Goal: Information Seeking & Learning: Check status

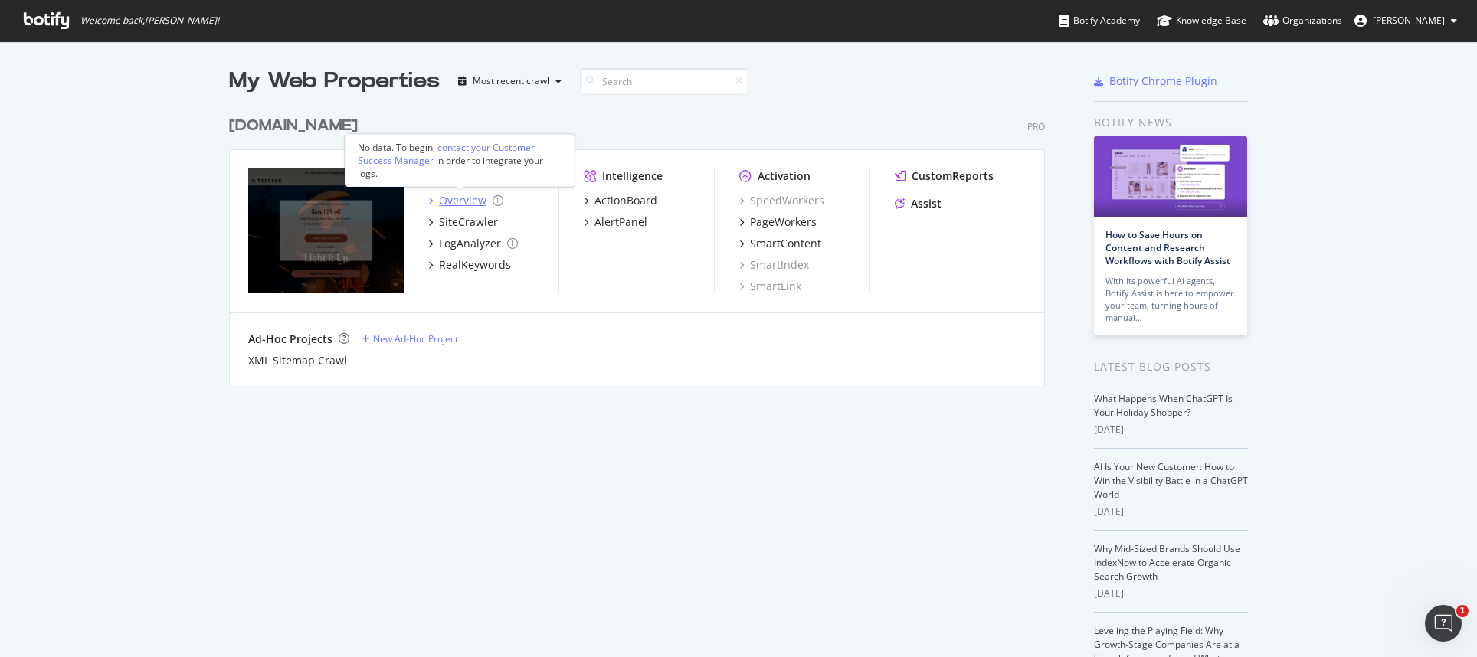
click at [439, 204] on div "Overview" at bounding box center [462, 200] width 47 height 15
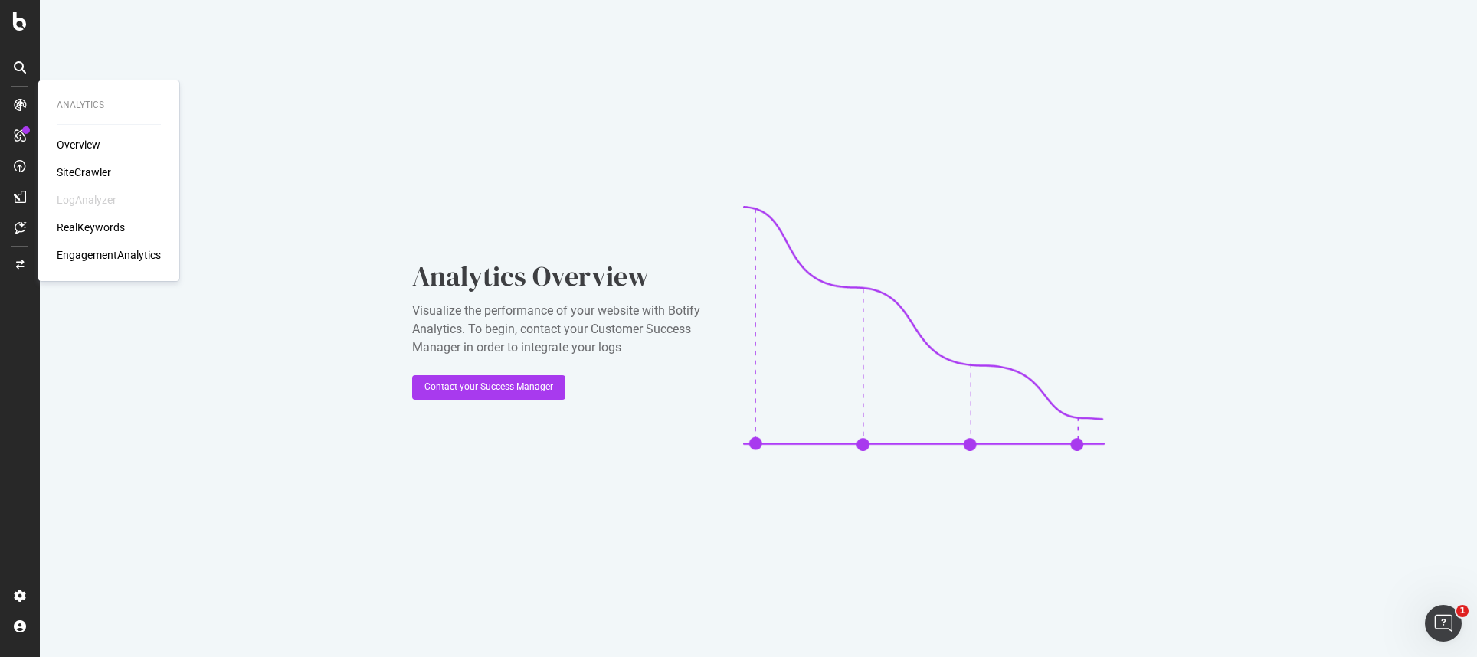
click at [111, 228] on div "RealKeywords" at bounding box center [91, 227] width 68 height 15
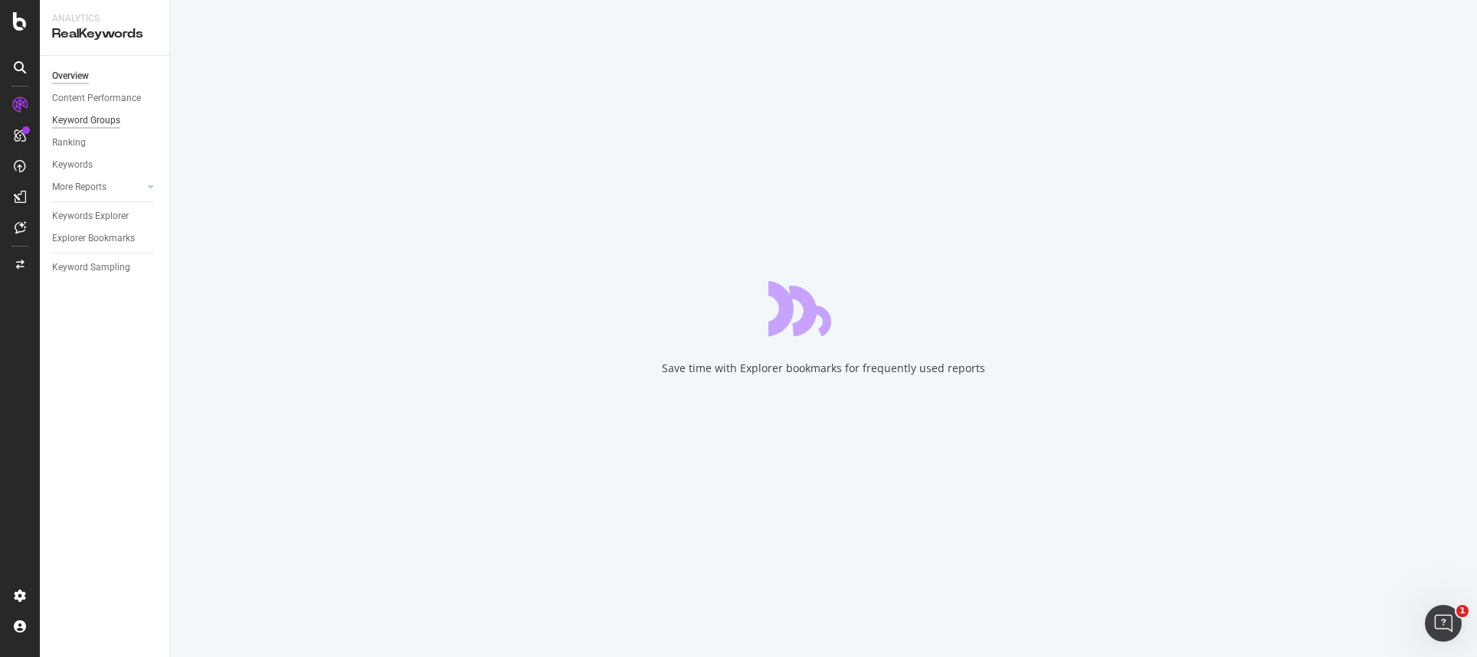
click at [74, 124] on div "Keyword Groups" at bounding box center [86, 121] width 68 height 16
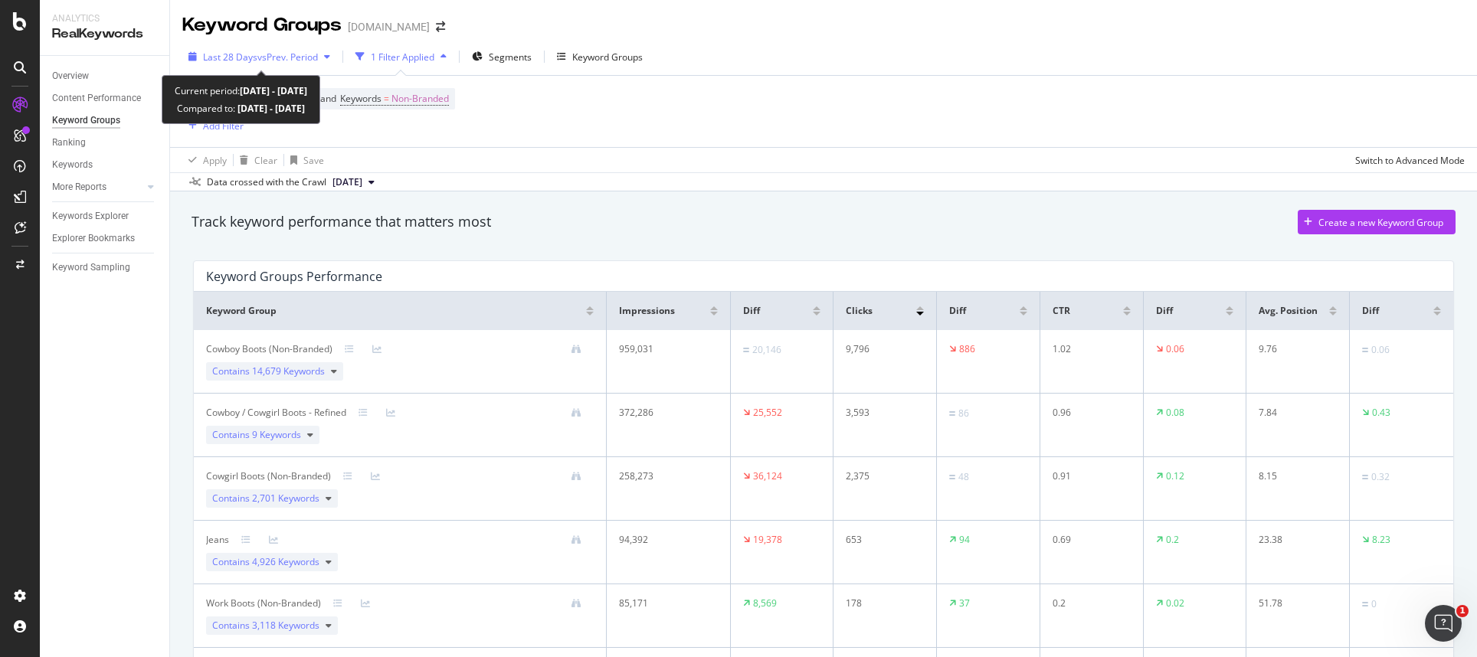
click at [299, 53] on span "vs Prev. Period" at bounding box center [287, 57] width 61 height 13
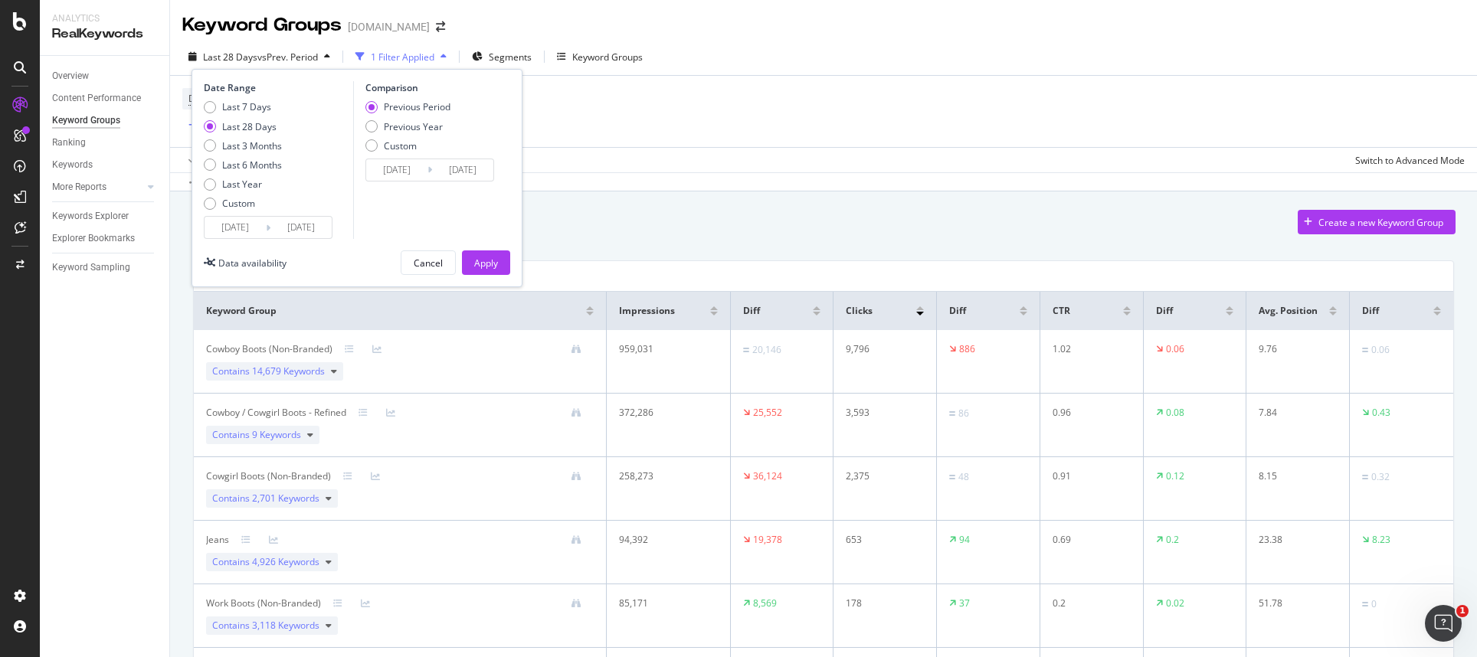
click at [266, 222] on icon at bounding box center [268, 228] width 5 height 15
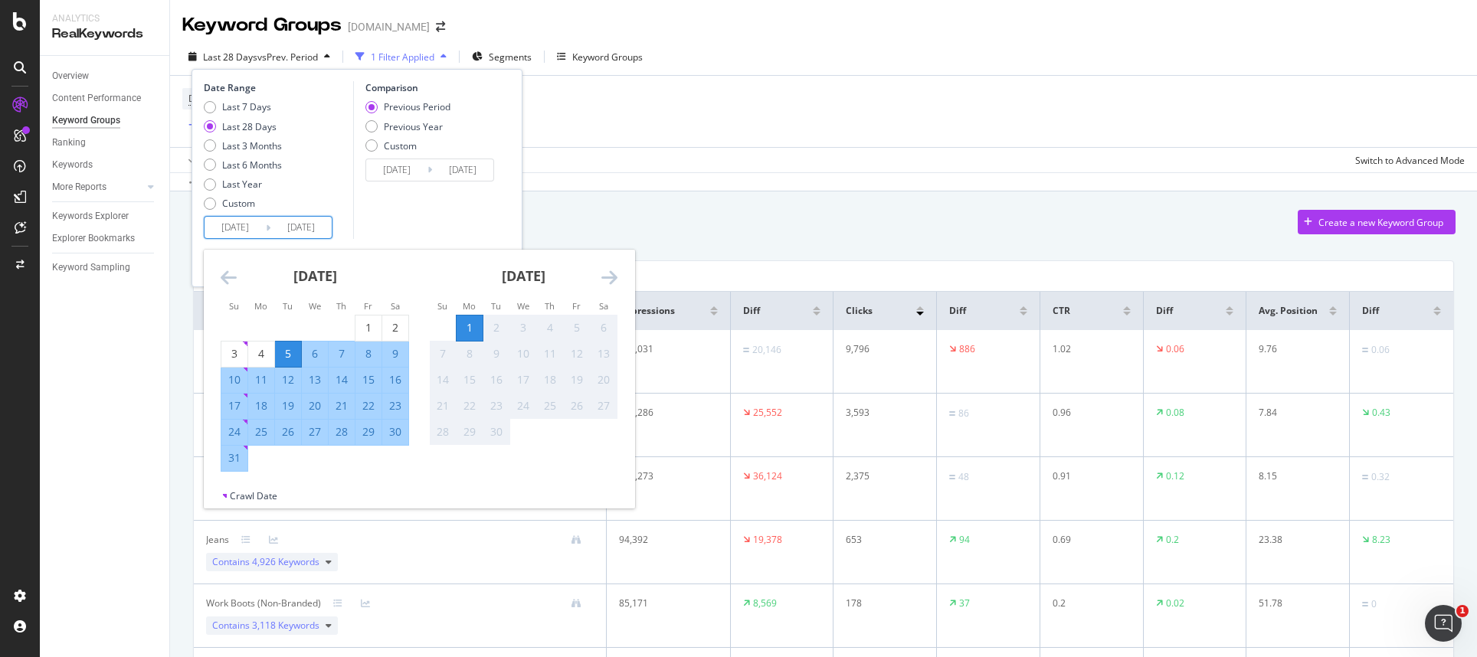
click at [255, 235] on input "[DATE]" at bounding box center [234, 227] width 61 height 21
click at [352, 321] on td "Calendar" at bounding box center [342, 328] width 27 height 26
click at [365, 324] on div "1" at bounding box center [368, 327] width 26 height 15
type input "[DATE]"
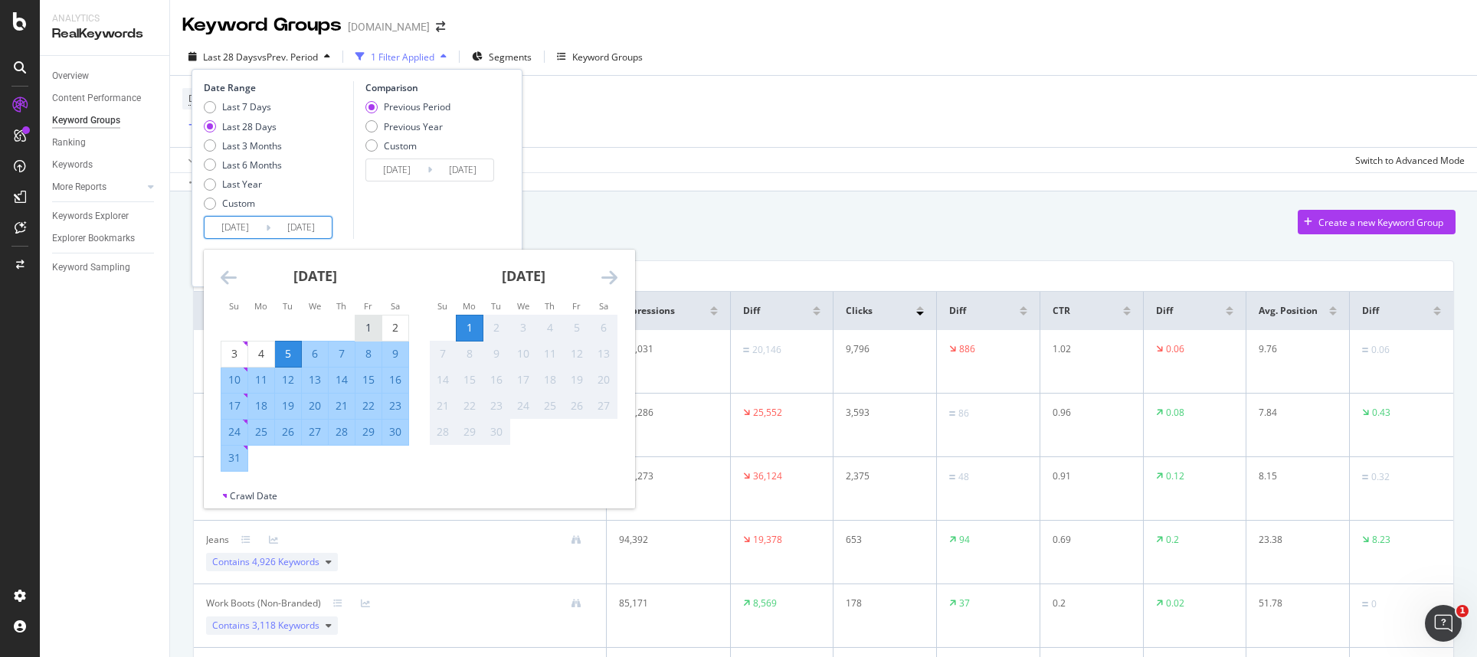
type input "[DATE]"
click at [232, 458] on div "31" at bounding box center [234, 457] width 26 height 15
type input "[DATE]"
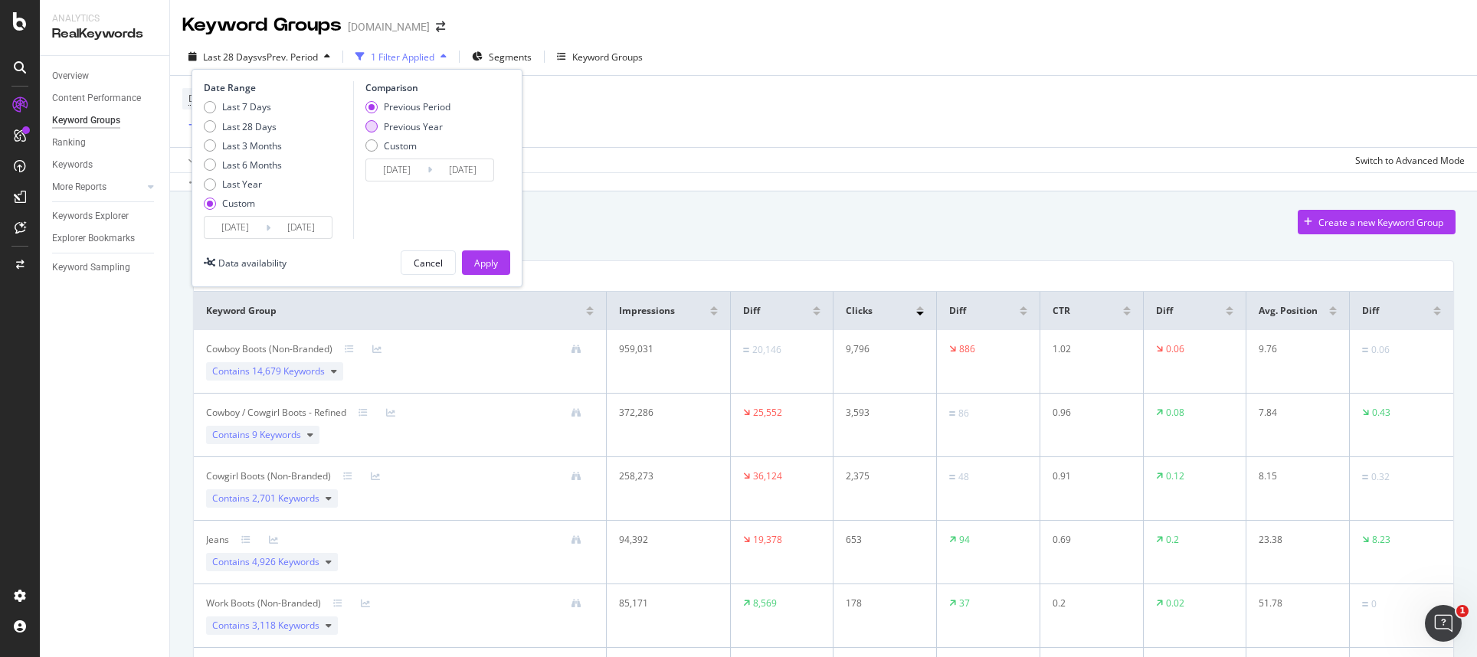
click at [424, 129] on div "Previous Year" at bounding box center [413, 126] width 59 height 13
type input "[DATE]"
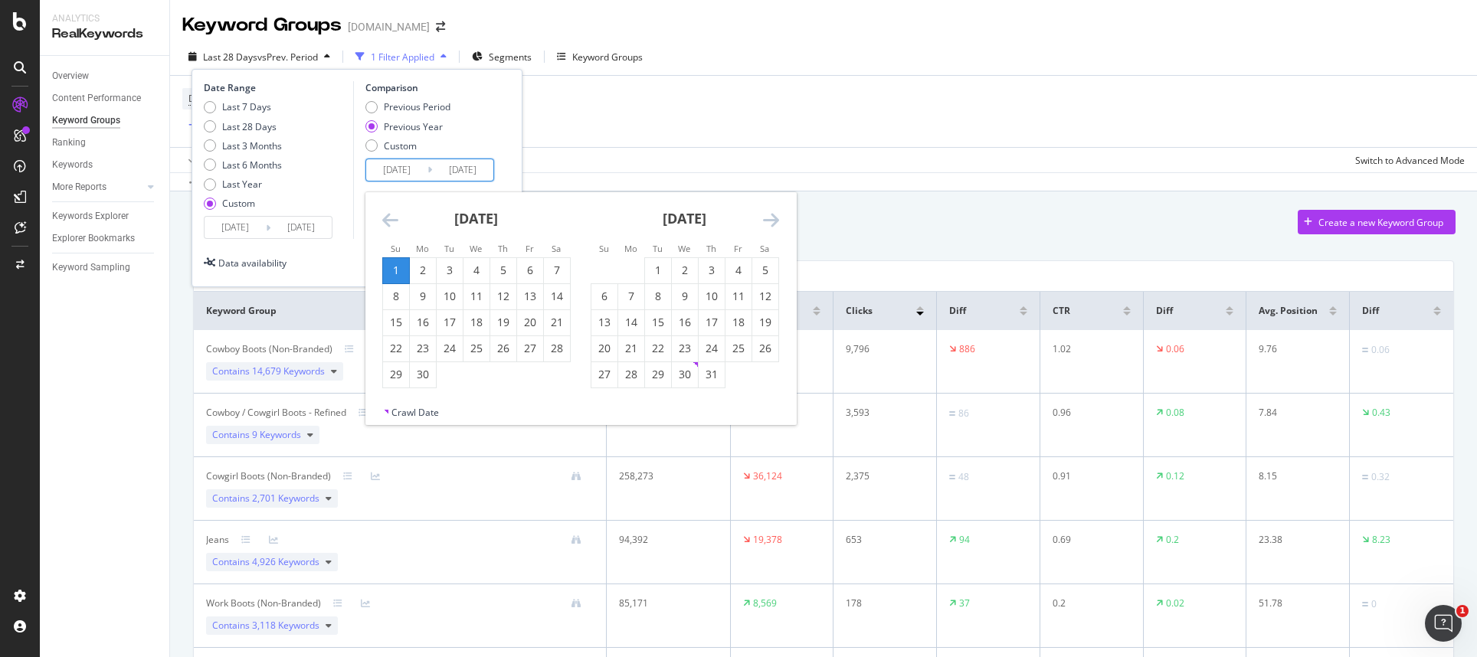
click at [405, 177] on input "[DATE]" at bounding box center [396, 169] width 61 height 21
drag, startPoint x: 402, startPoint y: 270, endPoint x: 396, endPoint y: 218, distance: 53.2
click at [396, 219] on div "[DATE] 1 2 3 4 5 6 7 8 9 10 11 12 13 14 15 16 17 18 19 20 21 22 23 24 25 26 27 …" at bounding box center [580, 299] width 430 height 214
click at [396, 218] on icon "Move backward to switch to the previous month." at bounding box center [390, 220] width 16 height 18
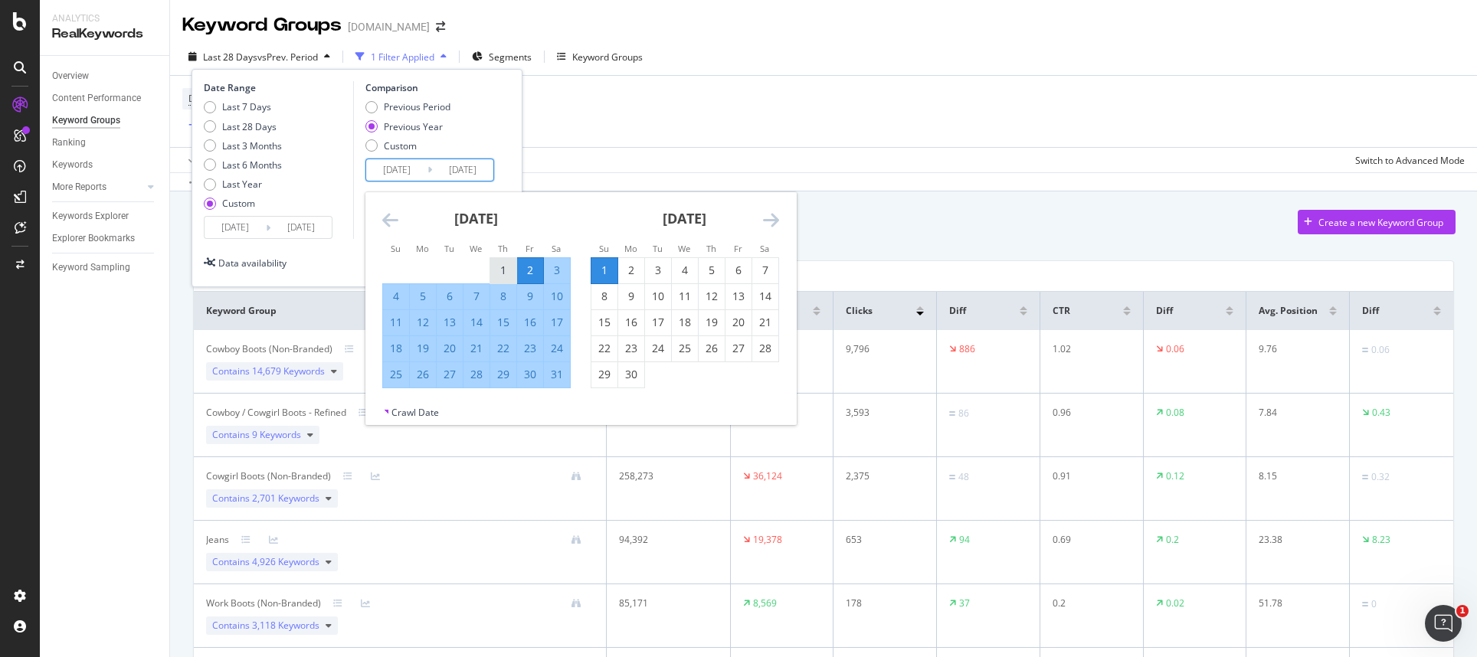
click at [494, 272] on div "1" at bounding box center [503, 270] width 26 height 15
type input "[DATE]"
click at [550, 381] on div "31" at bounding box center [557, 374] width 26 height 15
type input "[DATE]"
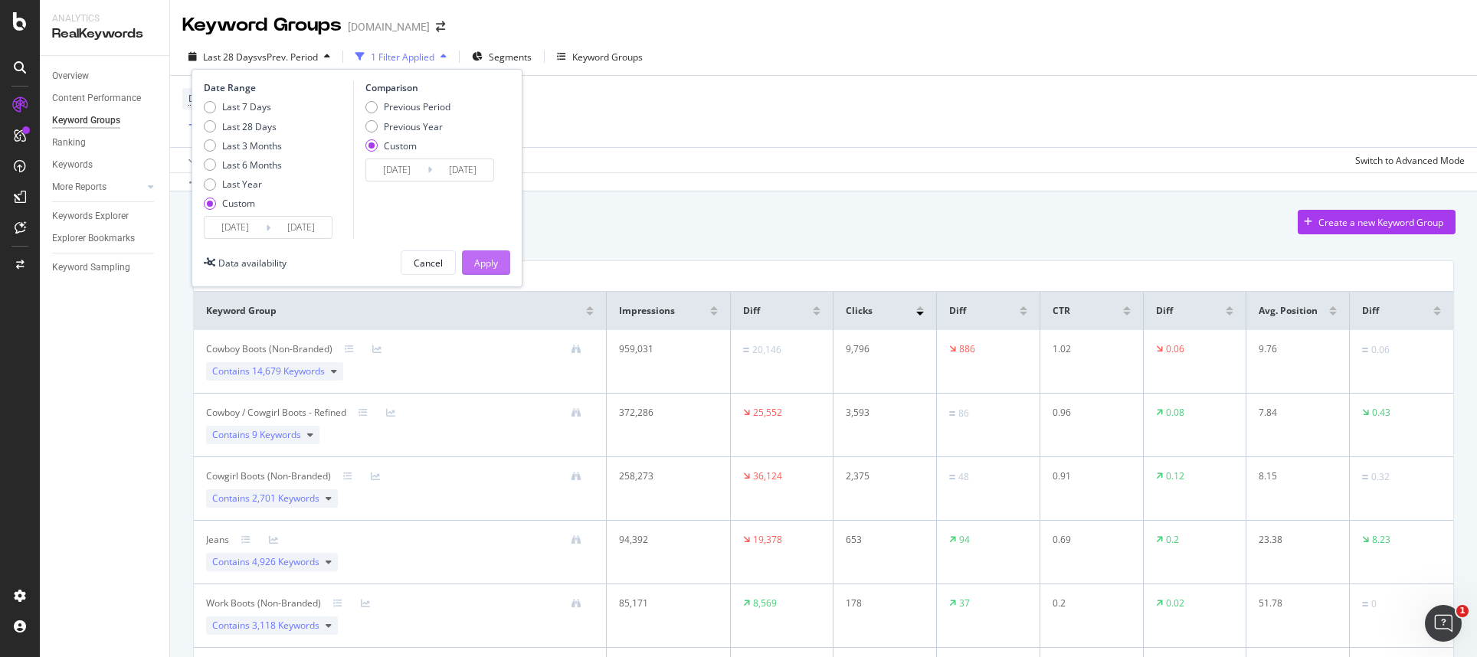
click at [489, 259] on div "Apply" at bounding box center [486, 263] width 24 height 13
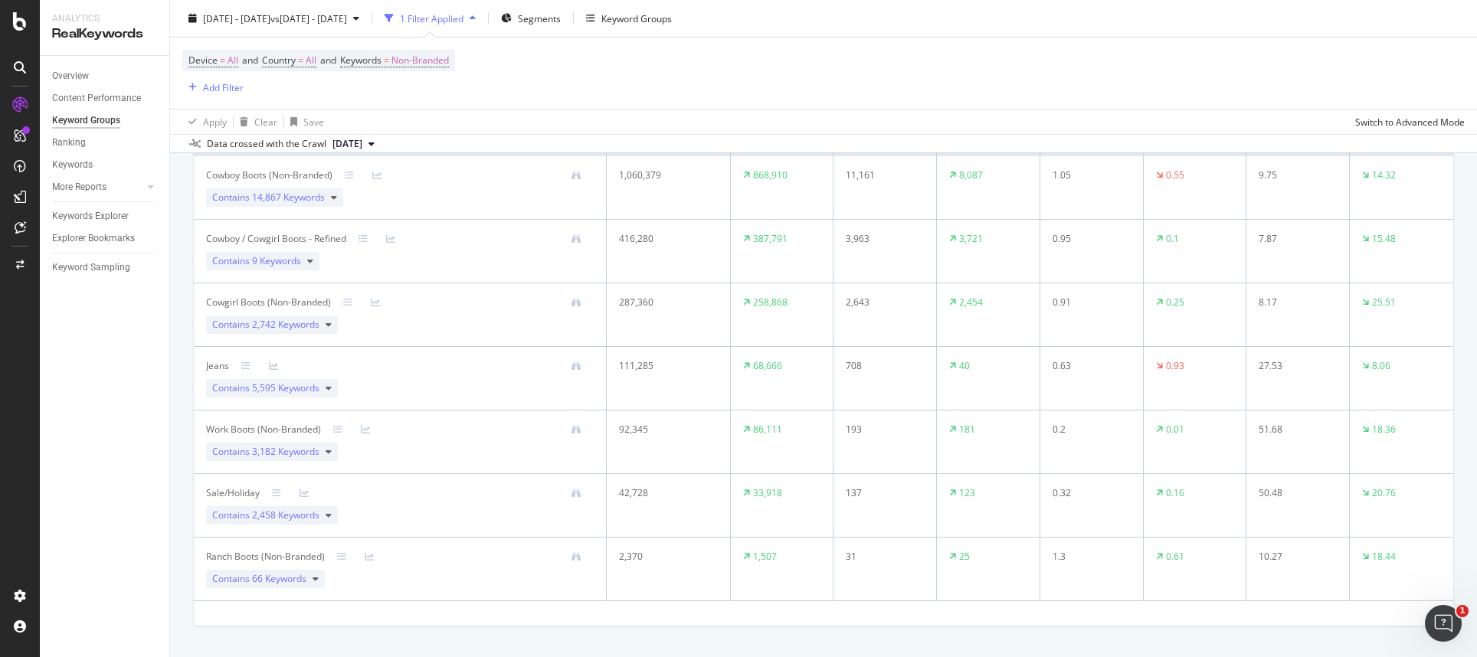
scroll to position [149, 0]
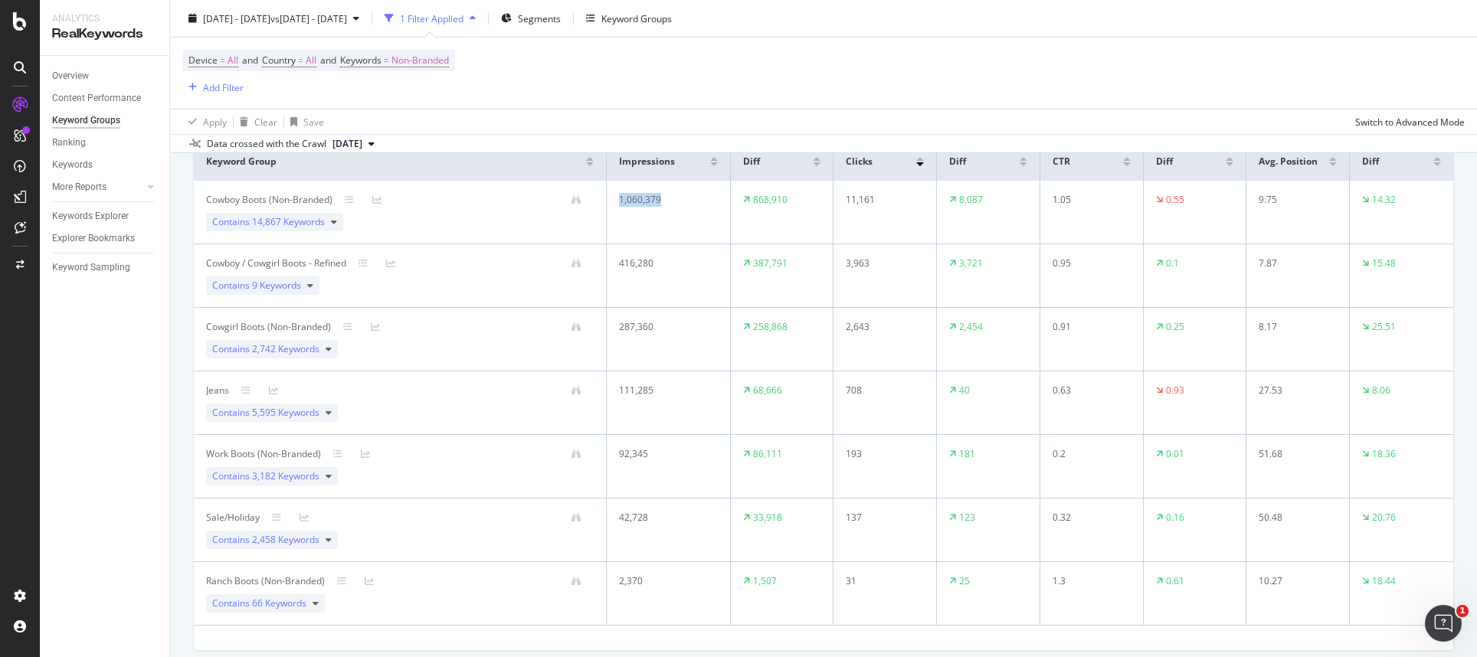
drag, startPoint x: 613, startPoint y: 199, endPoint x: 686, endPoint y: 201, distance: 72.8
click at [675, 208] on td "1,060,379" at bounding box center [669, 213] width 124 height 64
click at [889, 119] on div "Apply Clear Save Switch to Advanced Mode" at bounding box center [823, 121] width 1307 height 25
click at [1254, 31] on div "[DATE] - [DATE] vs [DATE] - [DATE] 1 Filter Applied Segments Keyword Groups" at bounding box center [823, 21] width 1307 height 31
